Goal: Understand process/instructions: Learn how to perform a task or action

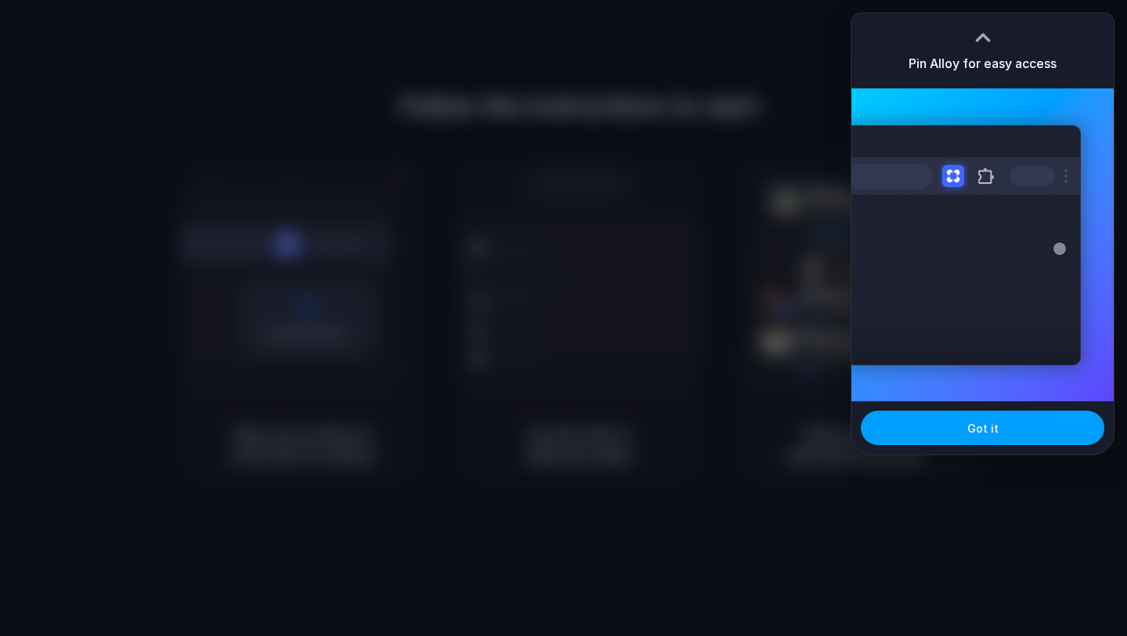
click at [978, 438] on button "Got it" at bounding box center [982, 428] width 243 height 34
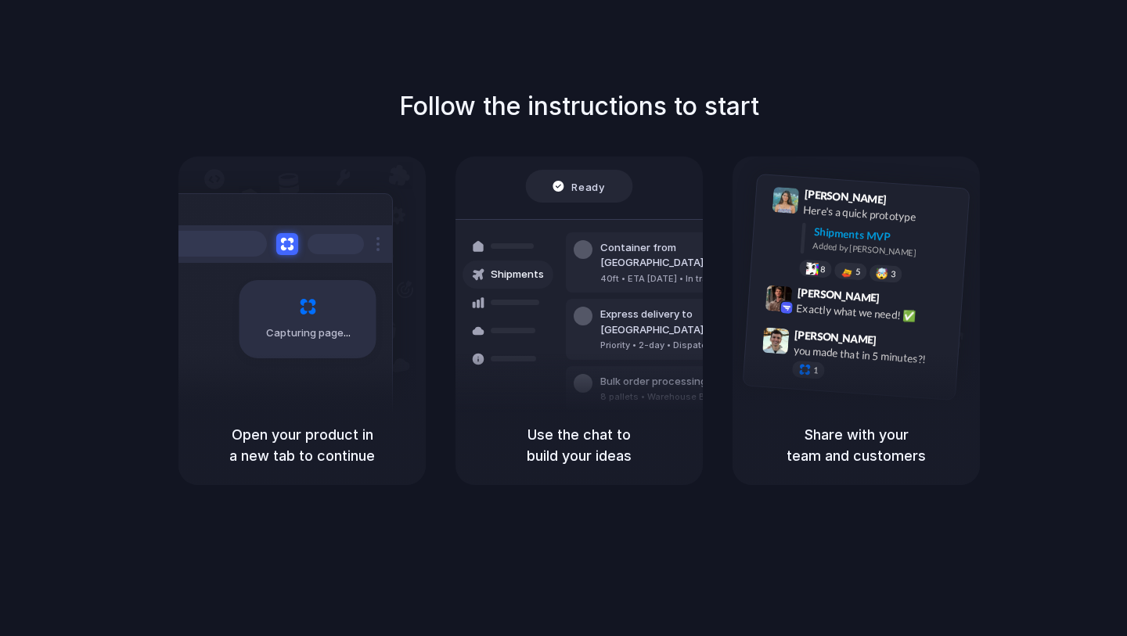
click at [1034, 57] on div "Follow the instructions to start Capturing page Open your product in a new tab …" at bounding box center [579, 334] width 1159 height 668
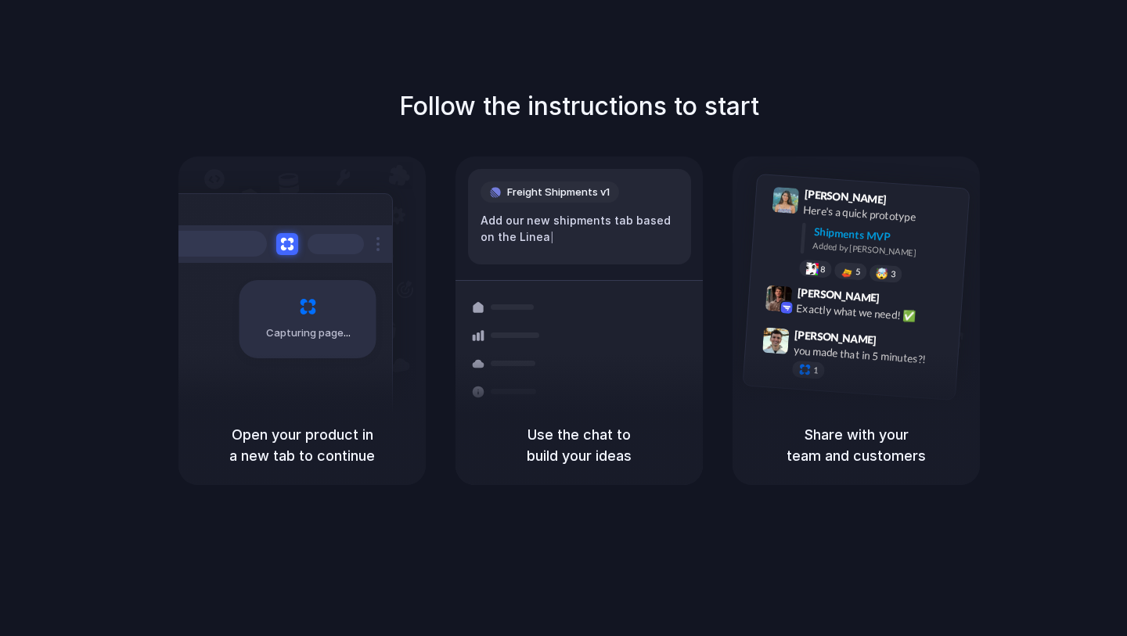
click at [564, 319] on div at bounding box center [564, 319] width 0 height 0
